Goal: Task Accomplishment & Management: Manage account settings

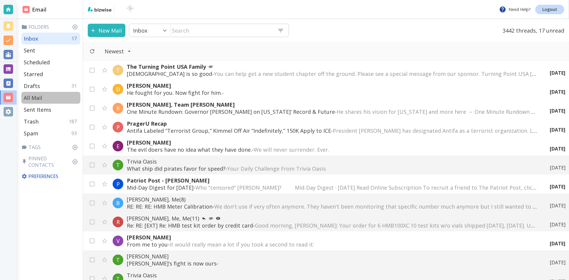
click at [34, 96] on p "All Mail" at bounding box center [33, 97] width 18 height 7
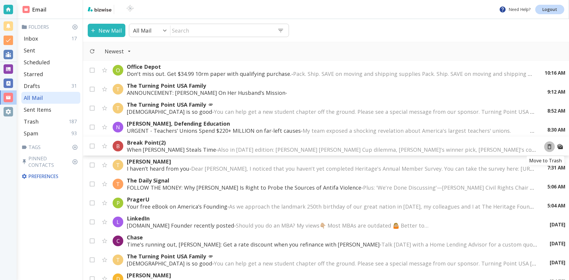
click at [546, 146] on icon "Move to Trash" at bounding box center [549, 146] width 7 height 7
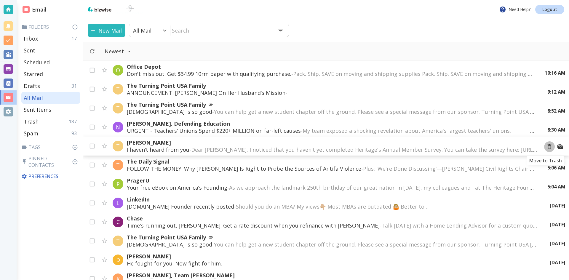
click at [546, 146] on icon "Move to Trash" at bounding box center [549, 146] width 7 height 7
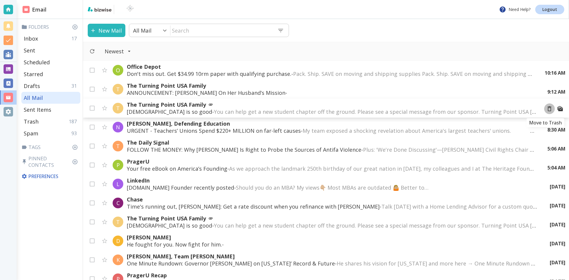
click at [546, 108] on icon "Move to Trash" at bounding box center [549, 109] width 7 height 7
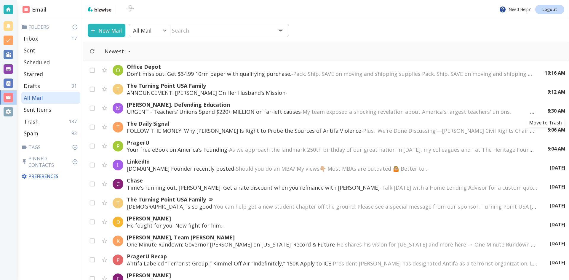
click at [0, 0] on icon "Move to Trash" at bounding box center [0, 0] width 0 height 0
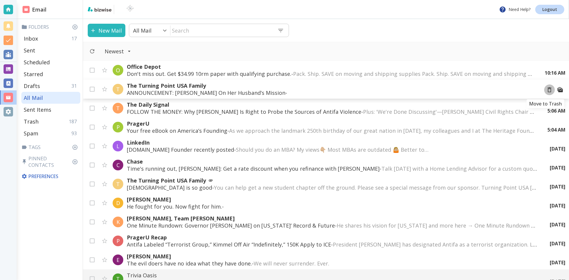
click at [546, 88] on icon "Move to Trash" at bounding box center [549, 90] width 7 height 7
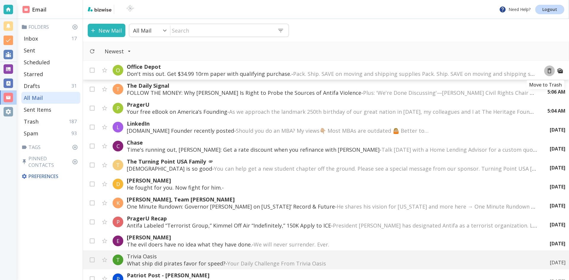
click at [546, 70] on icon "Move to Trash" at bounding box center [549, 71] width 7 height 7
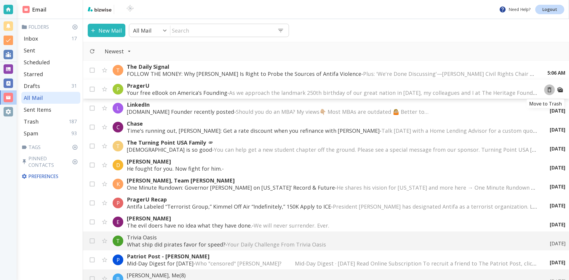
click at [546, 90] on icon "Move to Trash" at bounding box center [549, 90] width 7 height 7
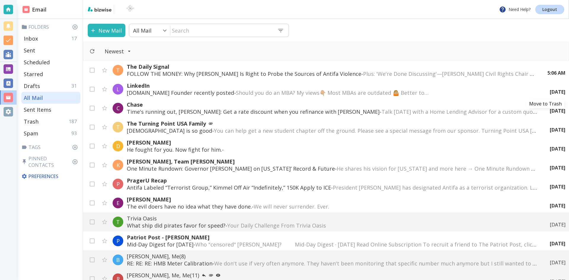
click at [0, 0] on icon "Move to Trash" at bounding box center [0, 0] width 0 height 0
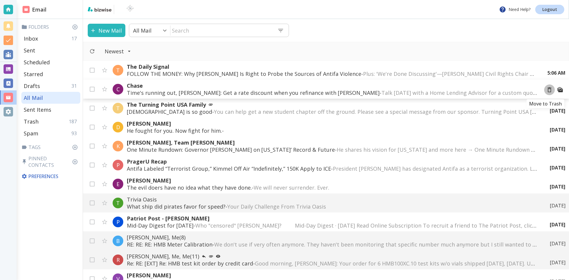
click at [546, 90] on icon "Move to Trash" at bounding box center [549, 90] width 7 height 7
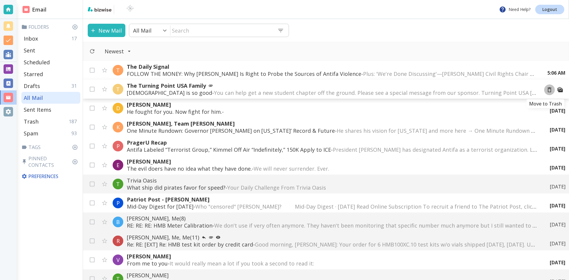
click at [546, 90] on icon "Move to Trash" at bounding box center [549, 90] width 7 height 7
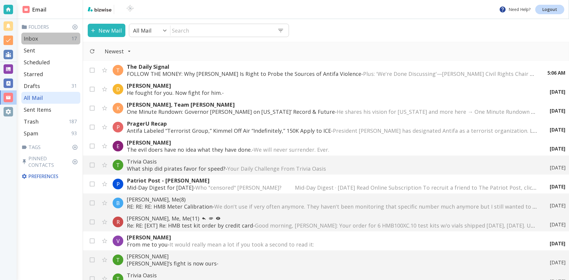
click at [35, 38] on p "Inbox" at bounding box center [31, 38] width 14 height 7
type input "0"
